Goal: Task Accomplishment & Management: Use online tool/utility

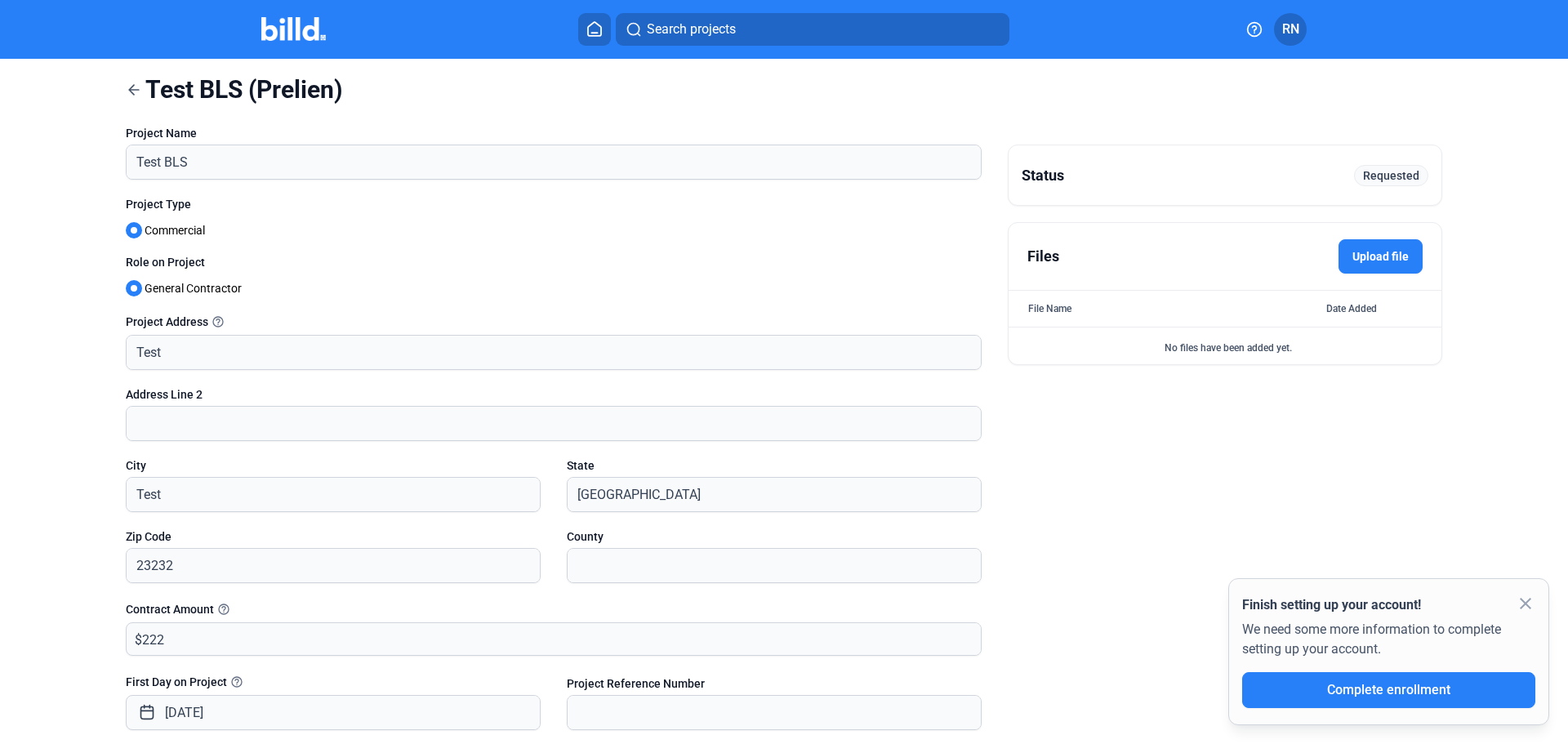
click at [134, 90] on icon at bounding box center [134, 90] width 17 height 17
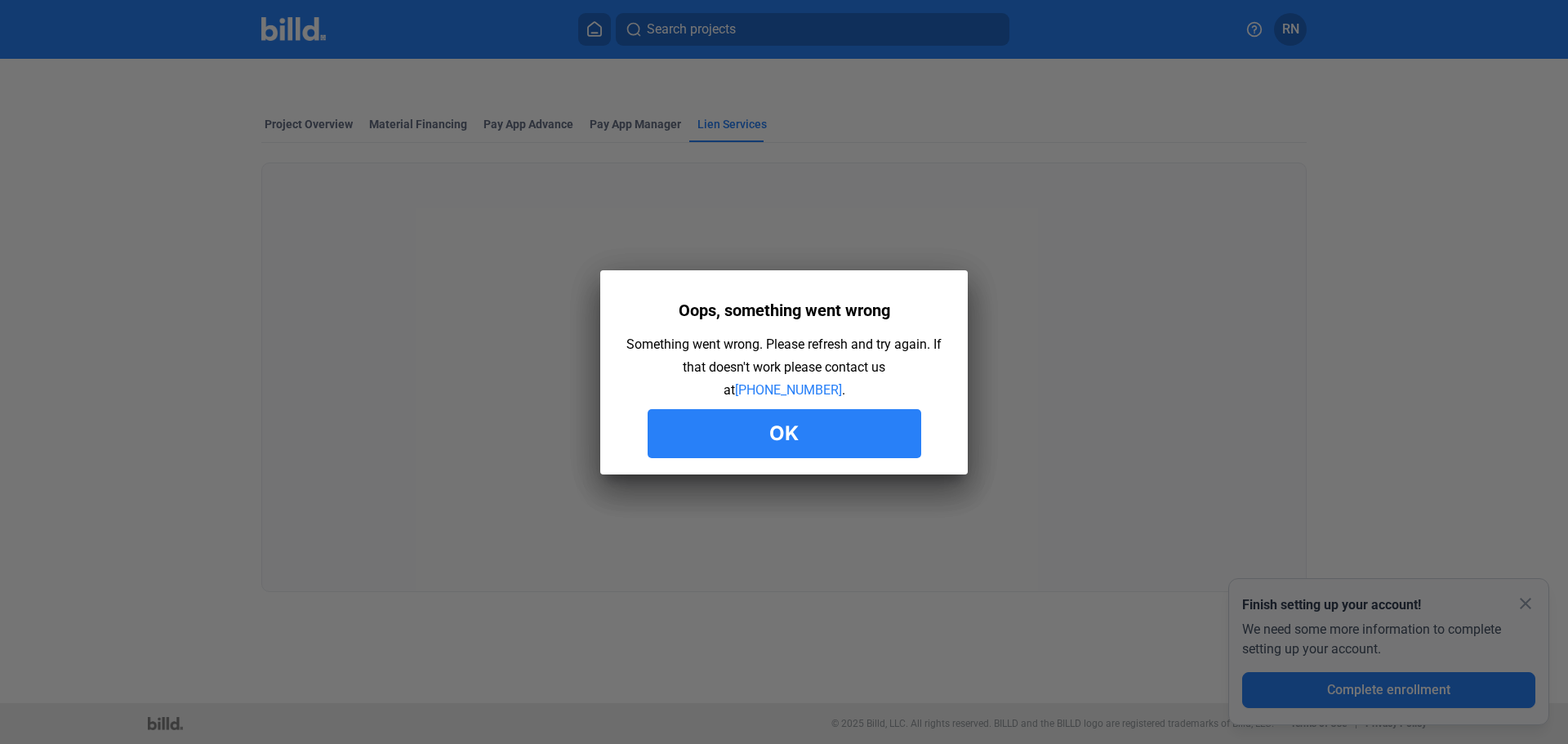
click at [837, 428] on button "Ok" at bounding box center [784, 434] width 274 height 49
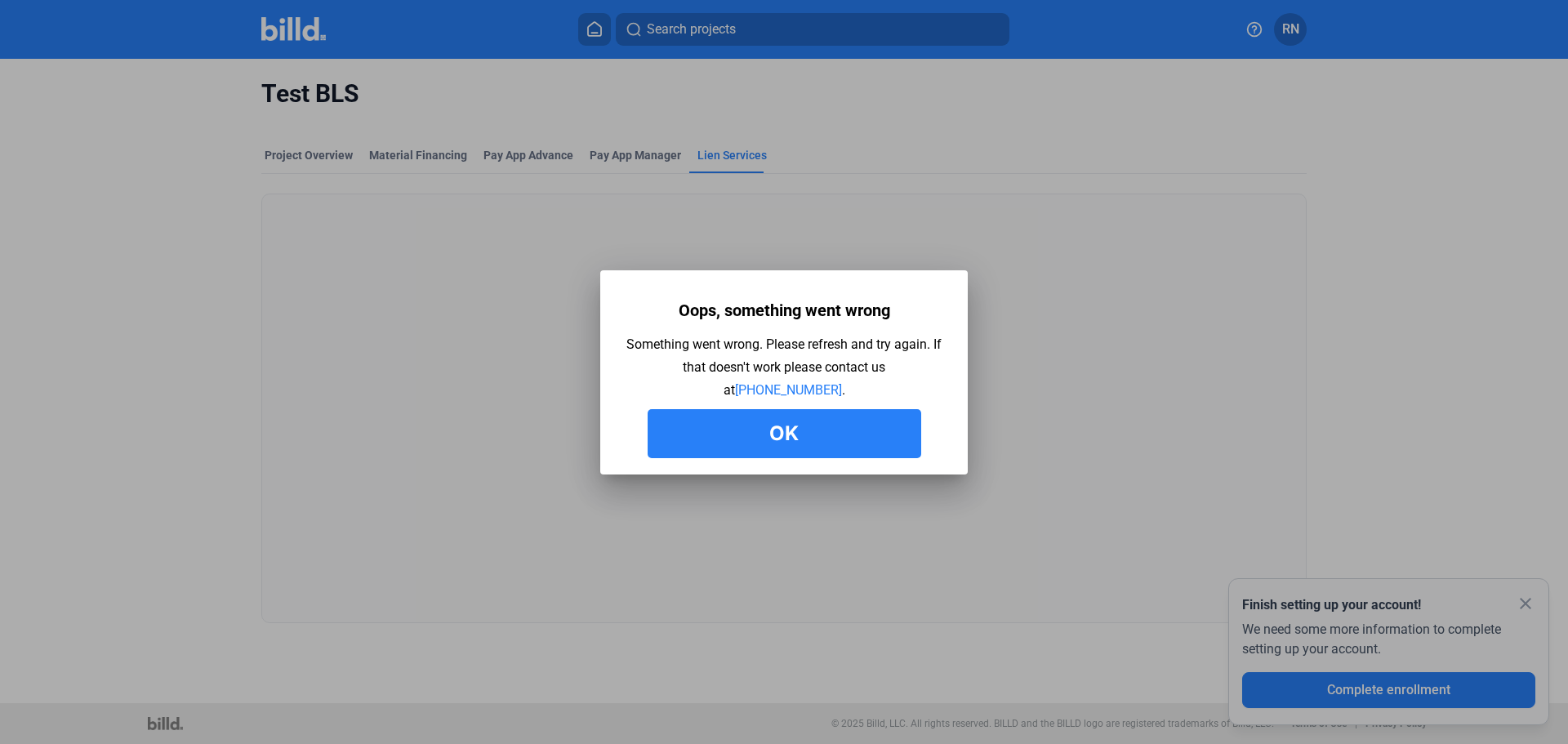
click at [764, 430] on button "Ok" at bounding box center [784, 434] width 274 height 49
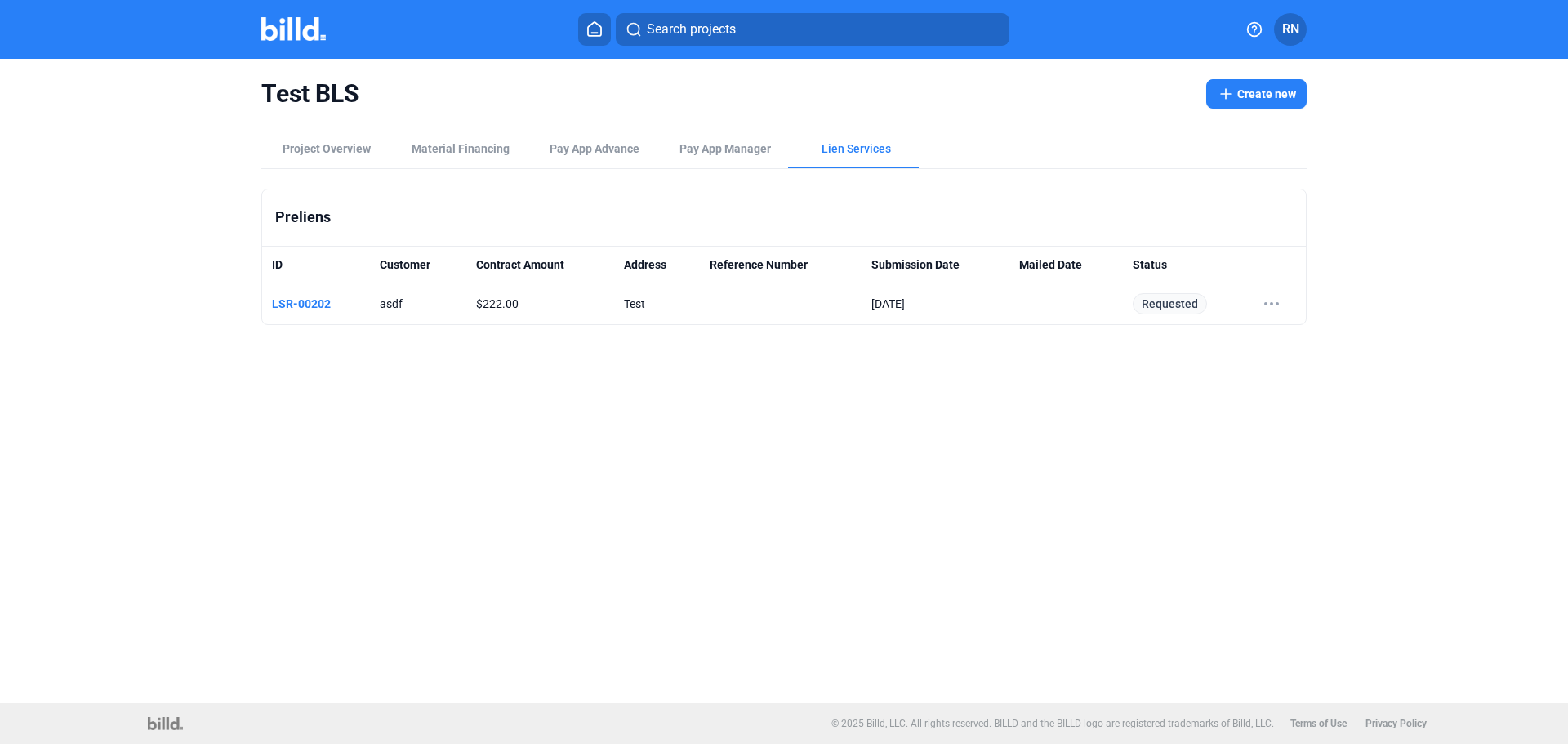
click at [1266, 93] on button "Create new" at bounding box center [1256, 94] width 100 height 29
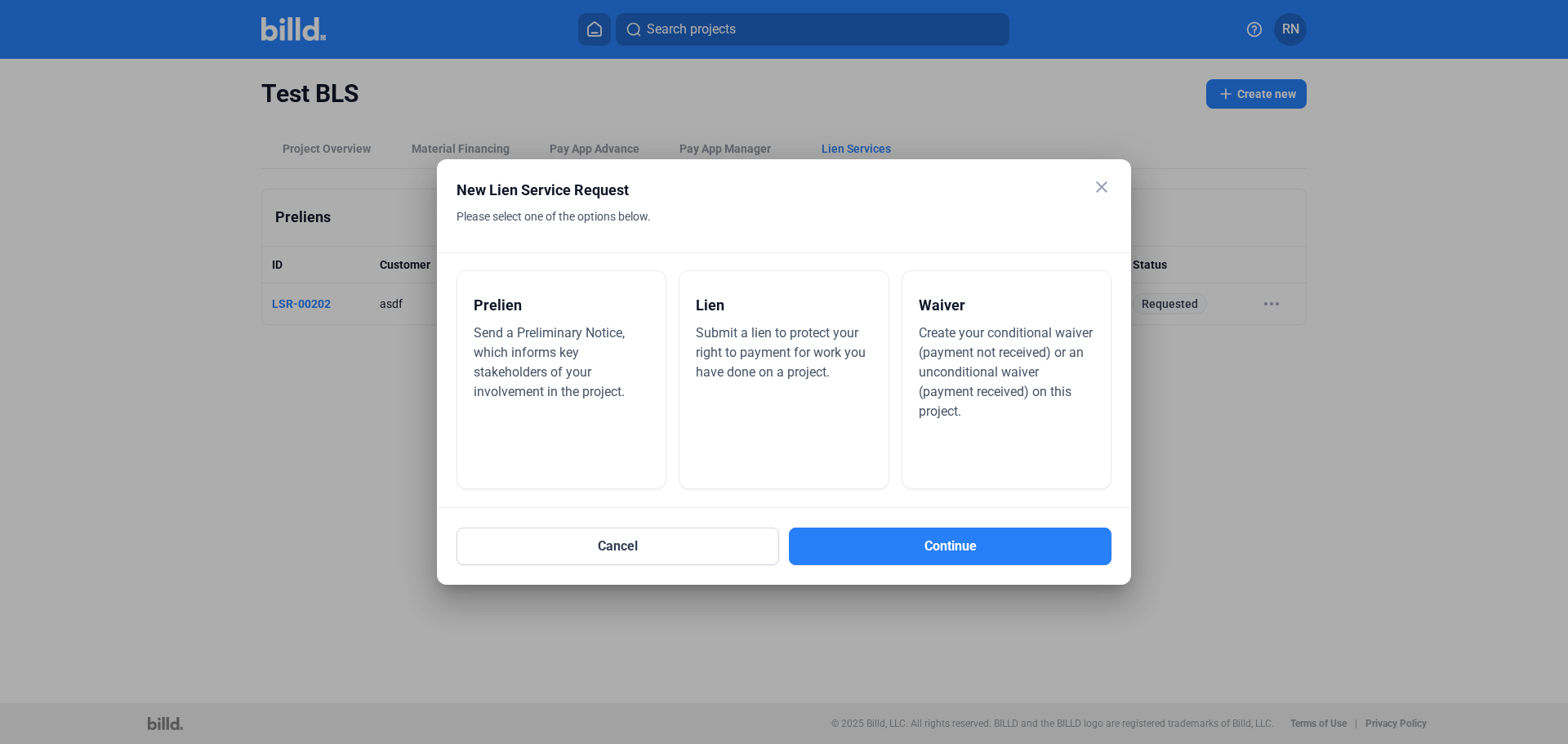
click at [533, 356] on span "Send a Preliminary Notice, which informs key stakeholders of your involvement i…" at bounding box center [549, 362] width 151 height 74
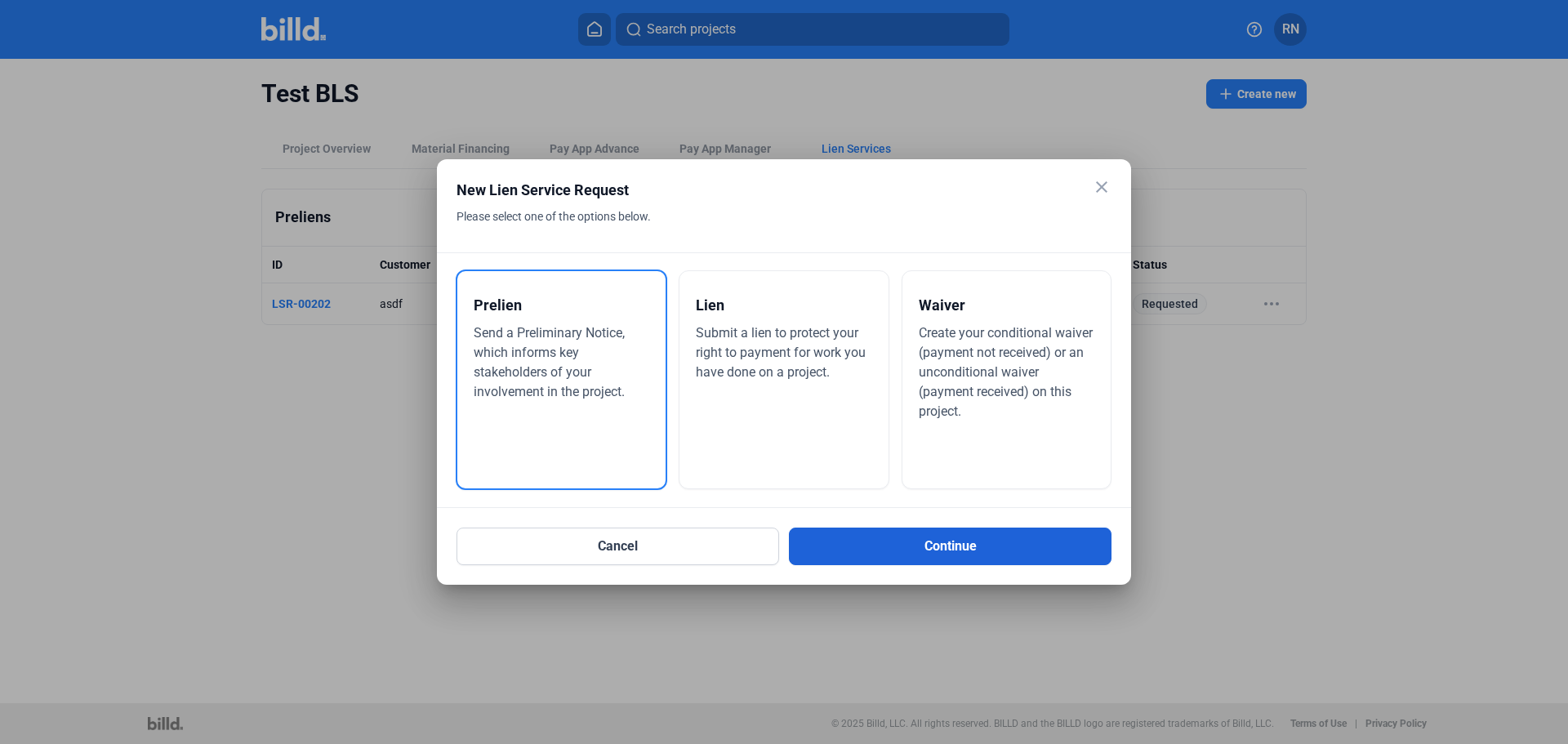
click at [979, 546] on button "Continue" at bounding box center [950, 546] width 322 height 38
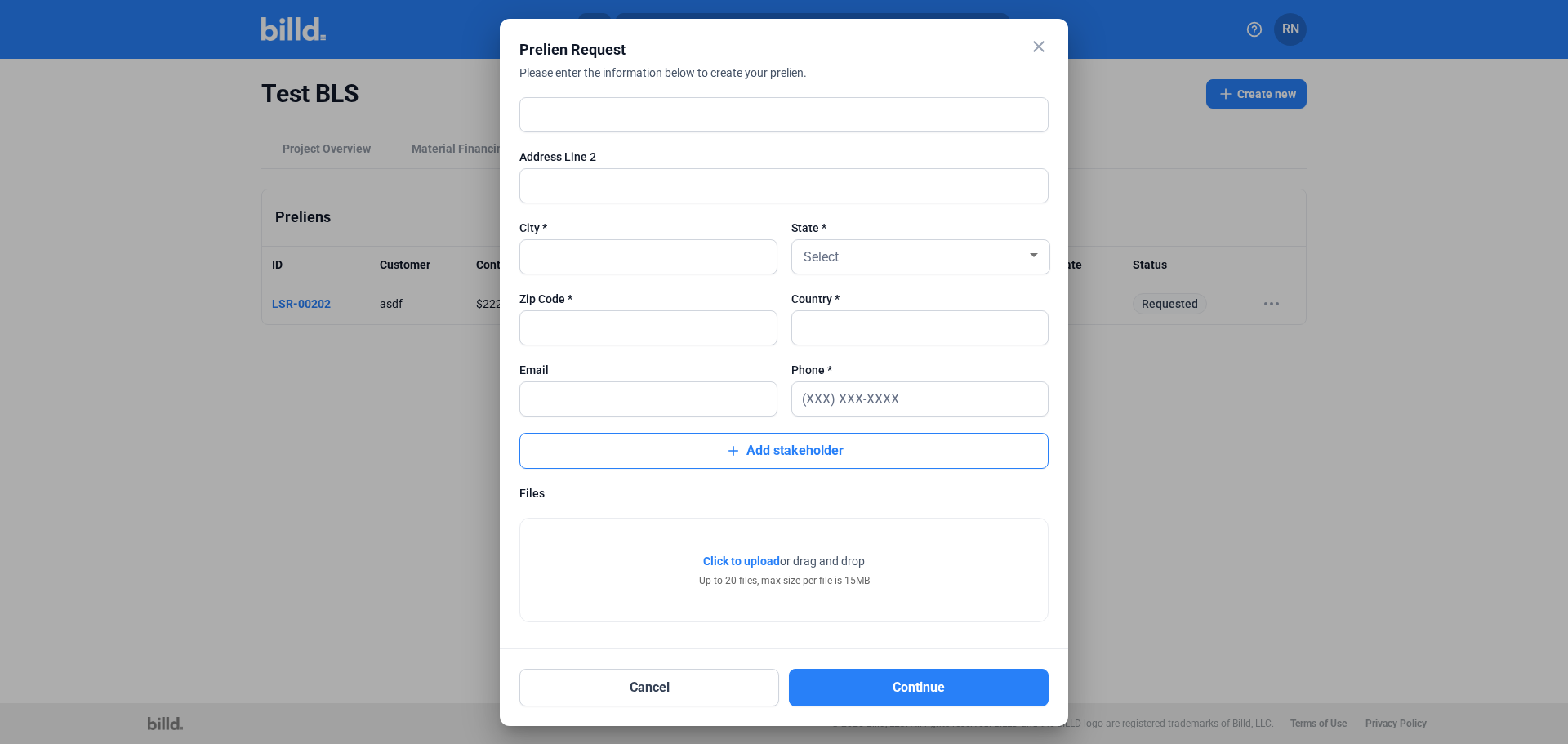
scroll to position [1319, 0]
click at [1043, 48] on mat-icon "close" at bounding box center [1038, 46] width 19 height 19
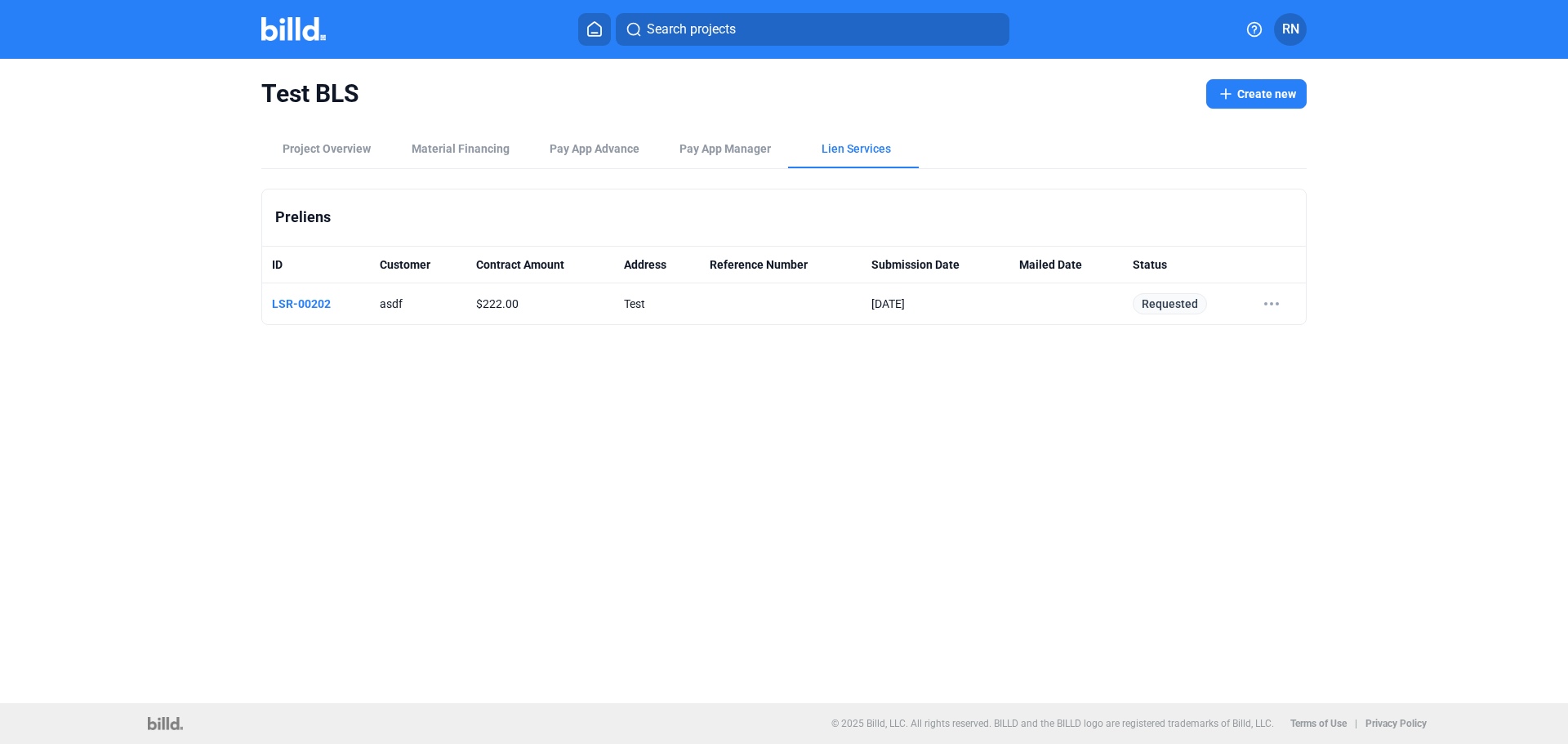
click at [1272, 95] on button "Create new" at bounding box center [1256, 94] width 100 height 29
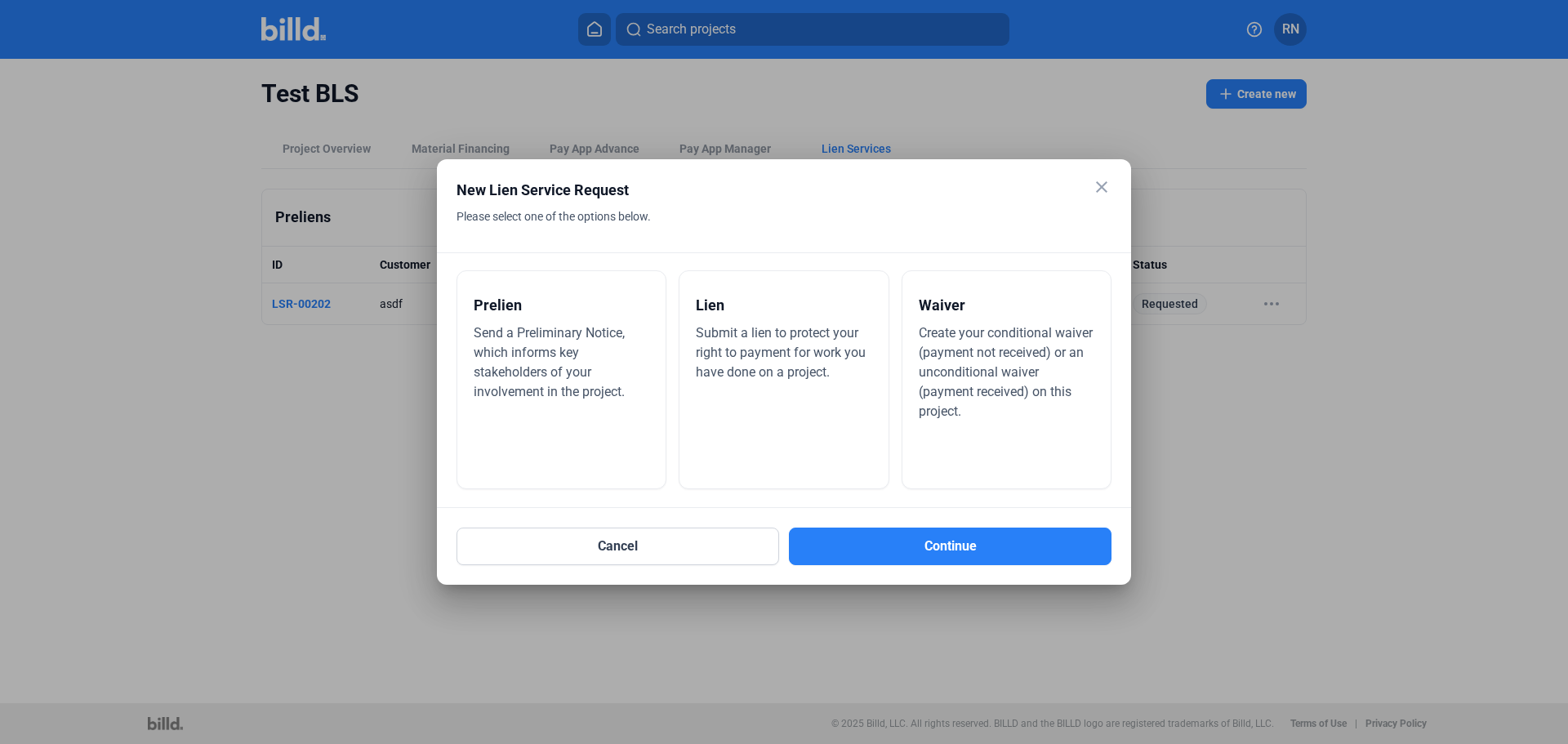
click at [816, 385] on div "Lien Submit a lien to protect your right to payment for work you have done on a…" at bounding box center [783, 380] width 210 height 219
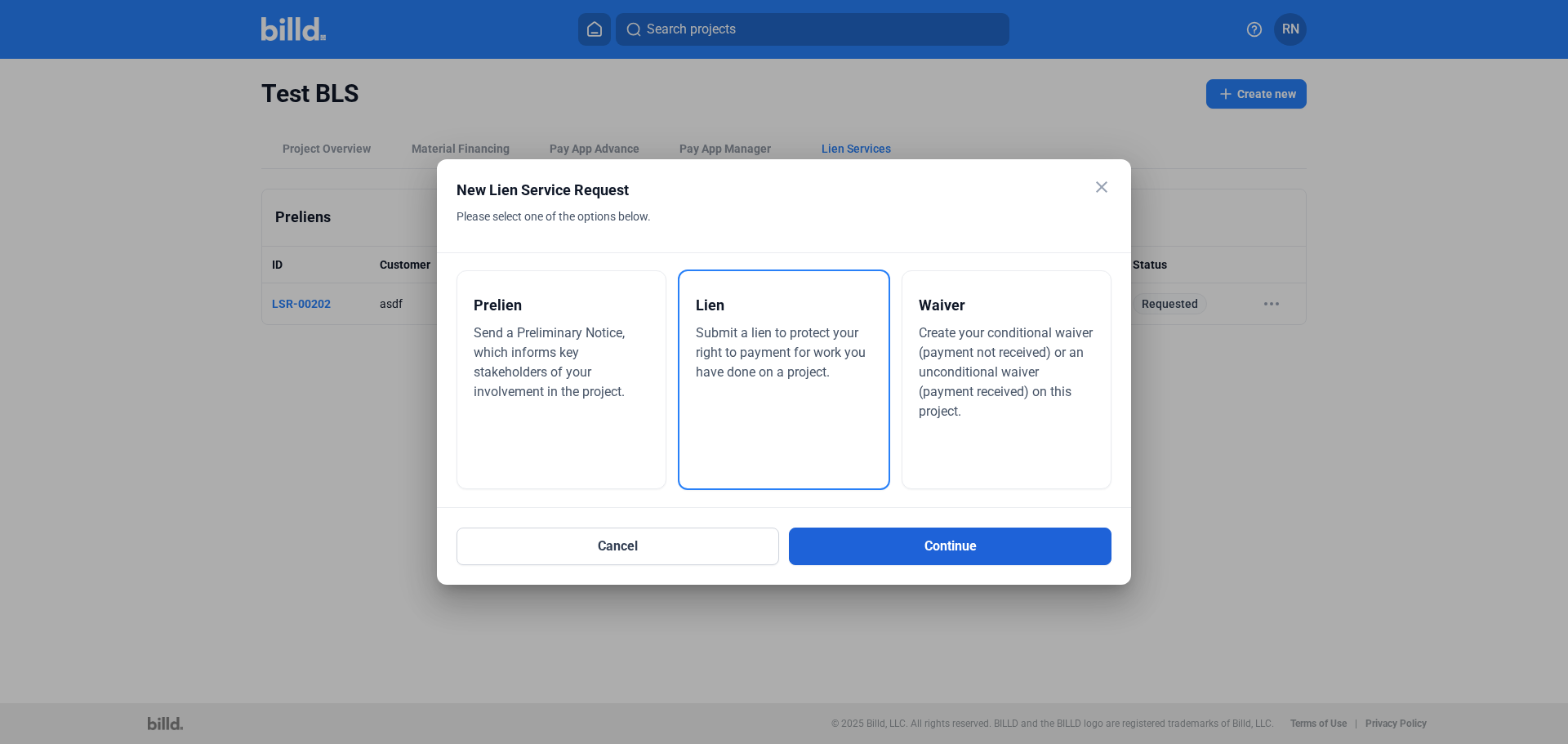
click at [941, 555] on button "Continue" at bounding box center [950, 546] width 322 height 38
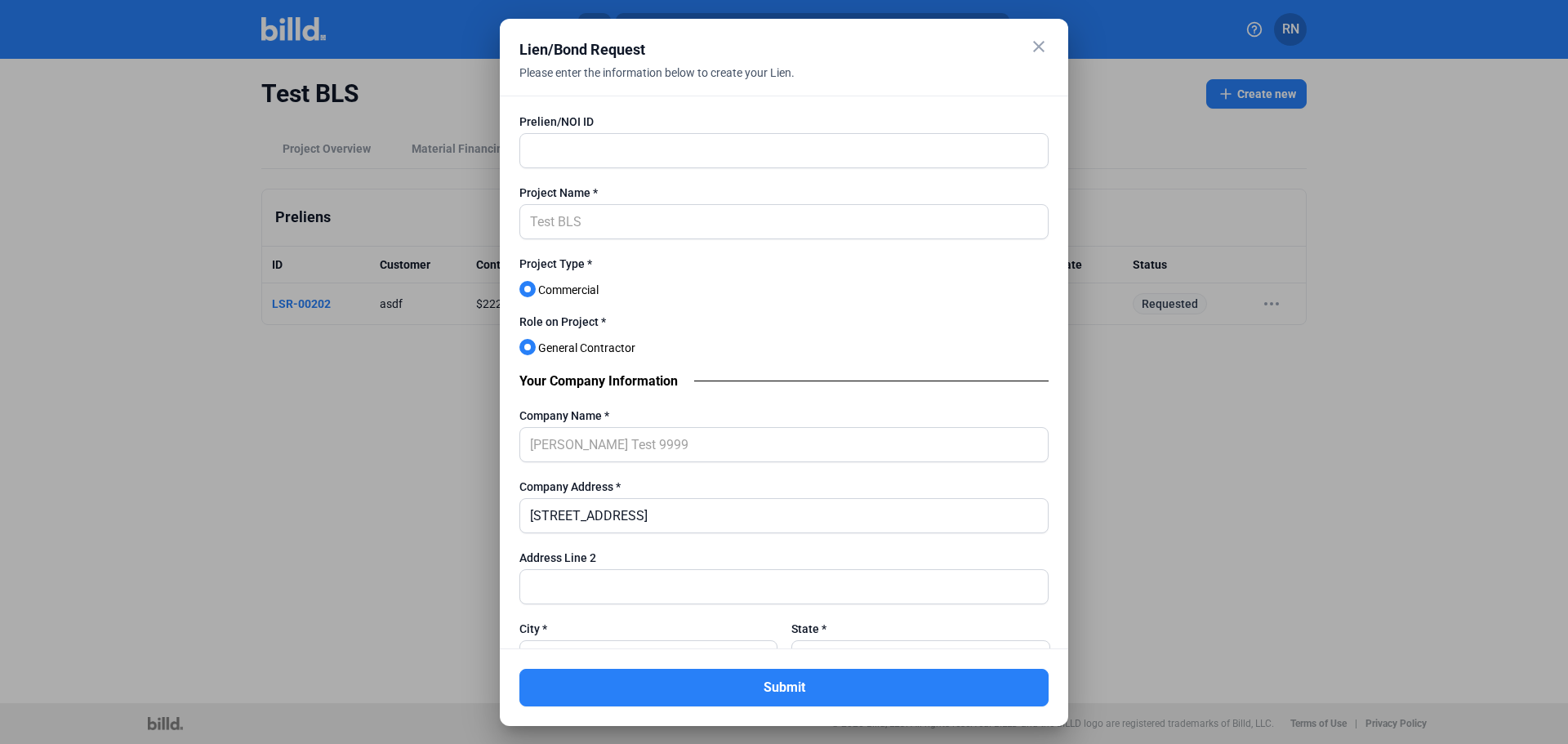
click at [1041, 47] on mat-icon "close" at bounding box center [1038, 46] width 19 height 19
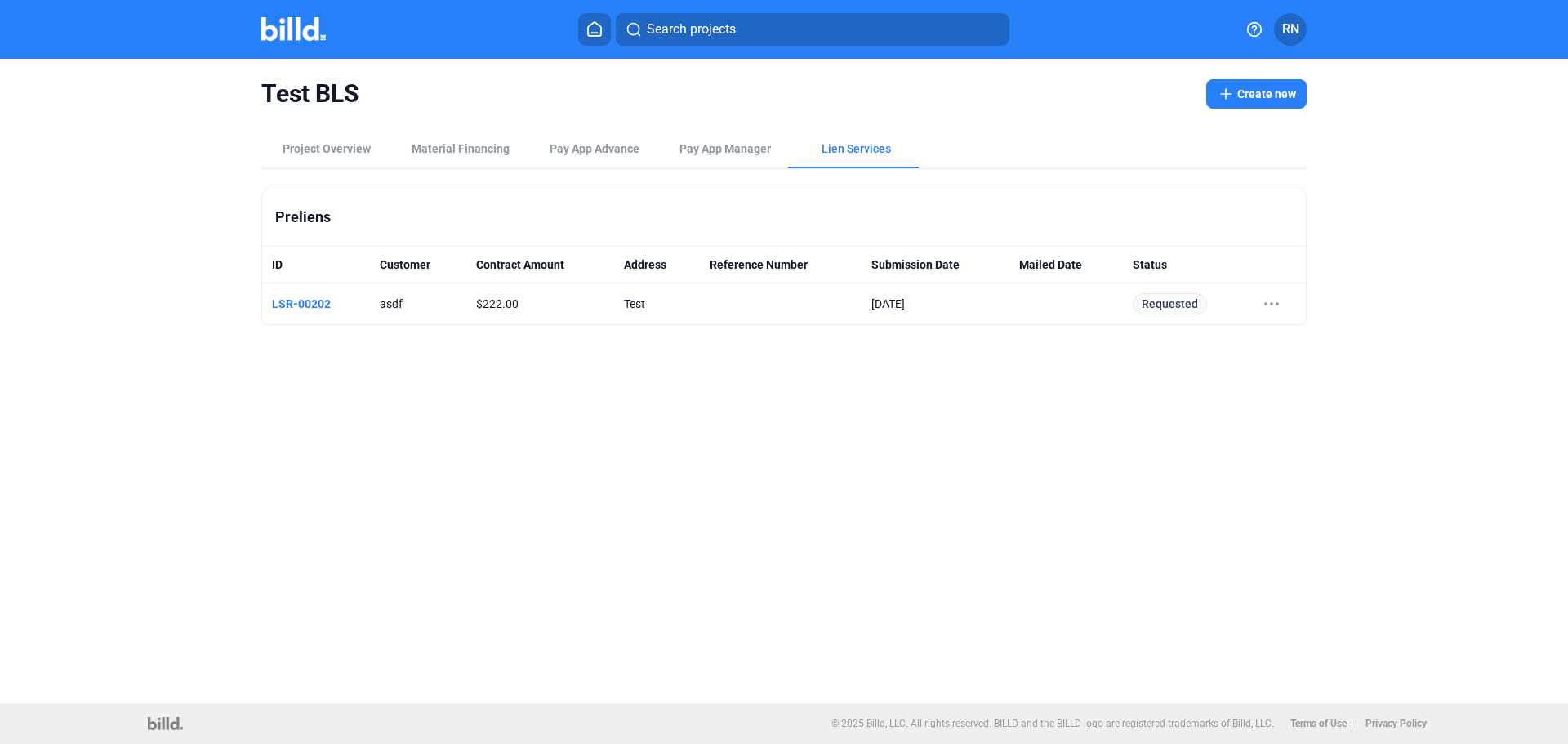
click at [996, 88] on span "Test BLS" at bounding box center [725, 94] width 929 height 31
click at [1263, 89] on button "Create new" at bounding box center [1256, 94] width 100 height 29
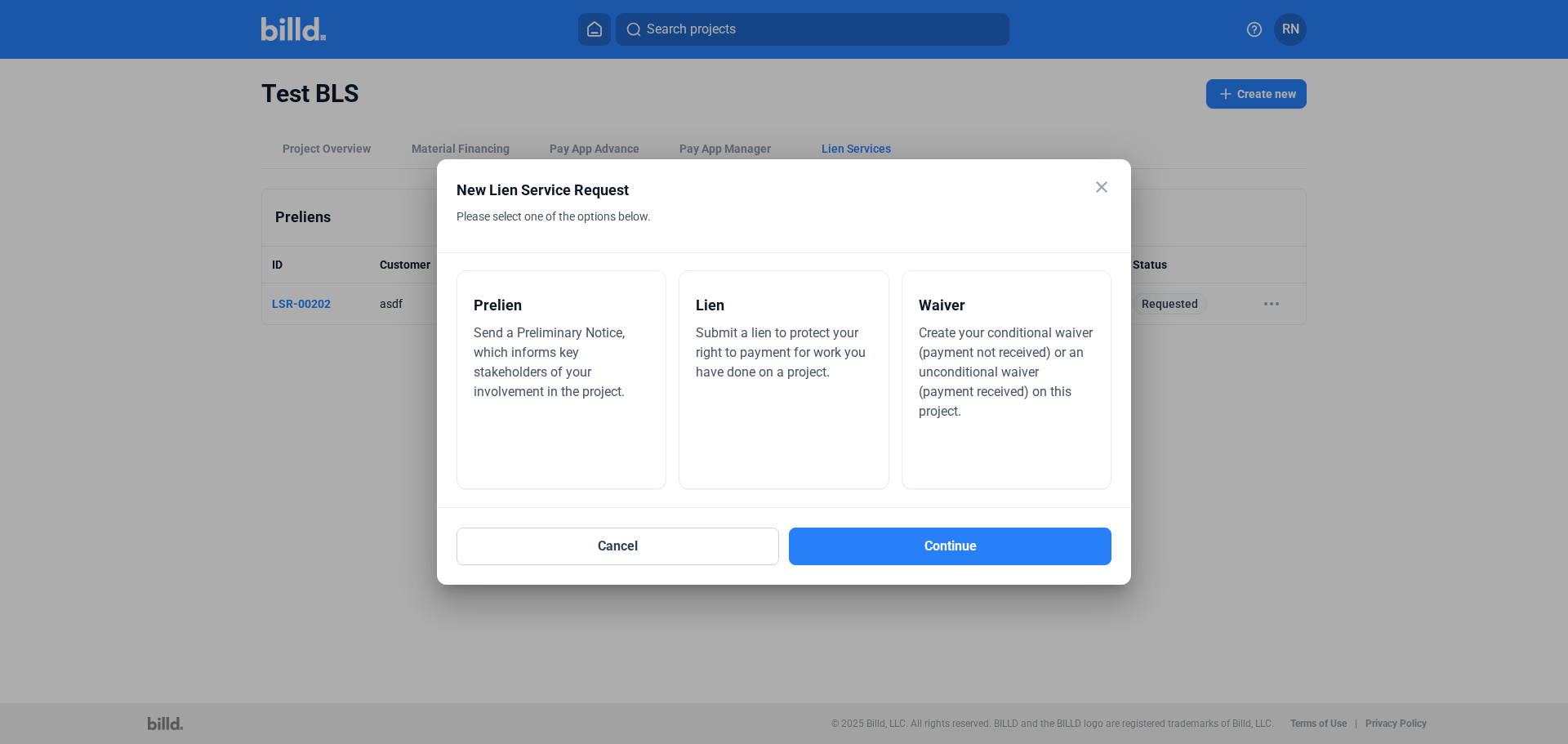
click at [800, 401] on div "Lien Submit a lien to protect your right to payment for work you have done on a…" at bounding box center [783, 380] width 210 height 219
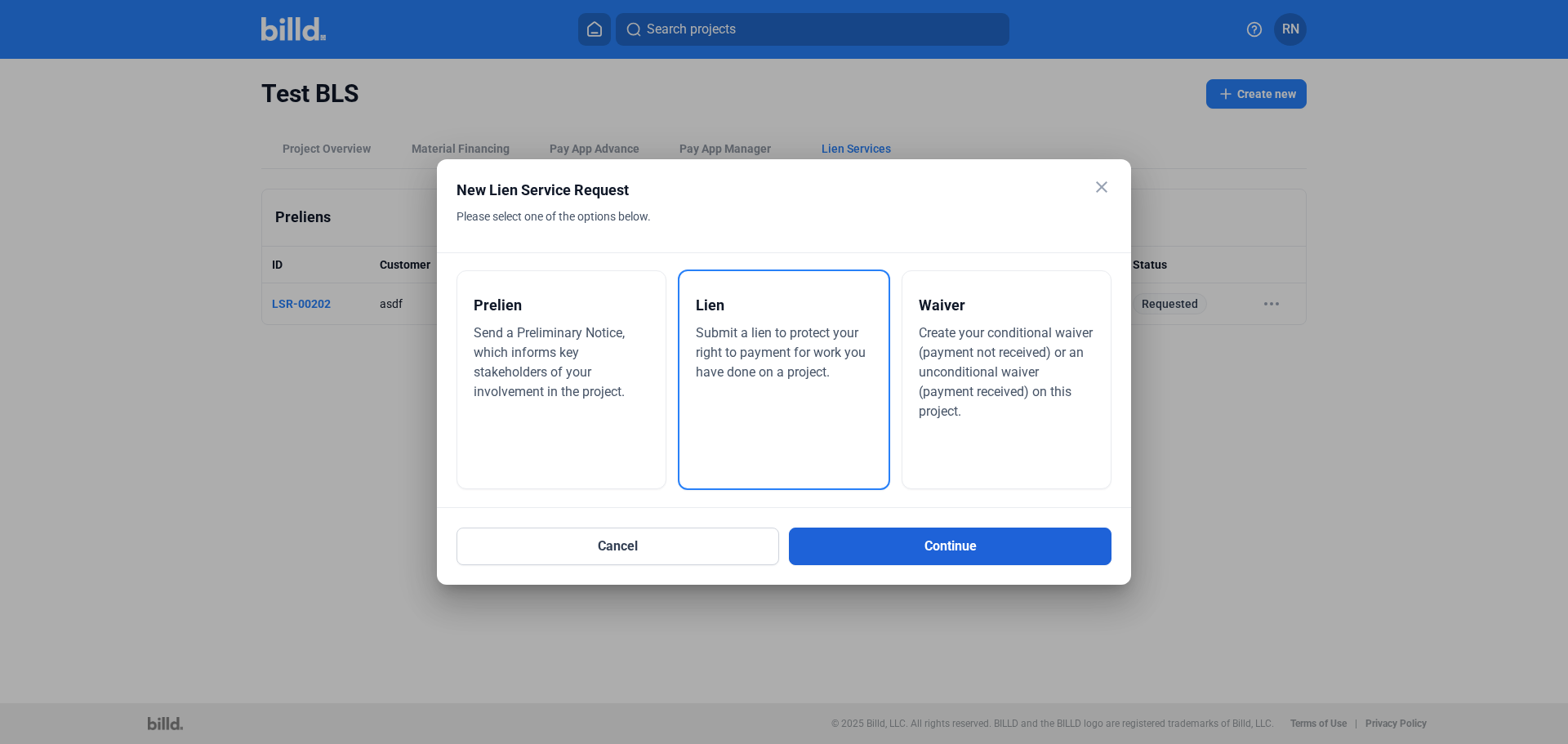
click at [959, 541] on button "Continue" at bounding box center [950, 546] width 322 height 38
